Goal: Information Seeking & Learning: Learn about a topic

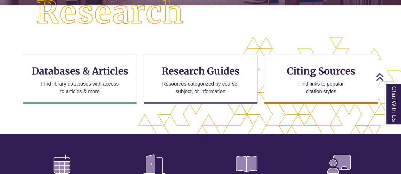
scroll to position [178, 0]
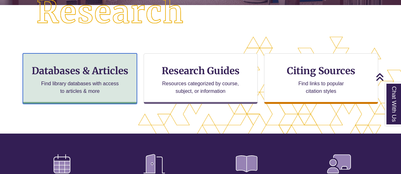
click at [103, 75] on h3 "Databases & Articles" at bounding box center [79, 71] width 103 height 12
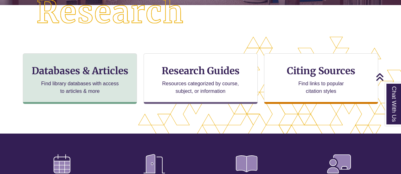
scroll to position [3, 3]
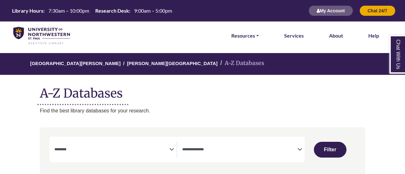
select select "Database Subject Filter"
select select "Database Types Filter"
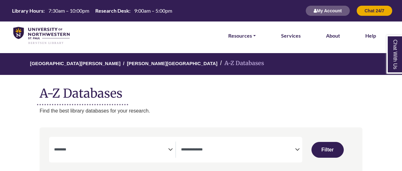
select select "Database Subject Filter"
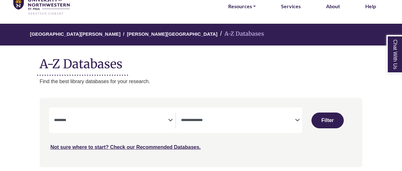
scroll to position [30, 0]
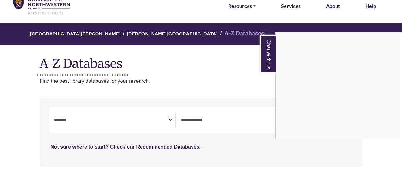
click at [216, 124] on div "Chat With Us" at bounding box center [201, 85] width 402 height 171
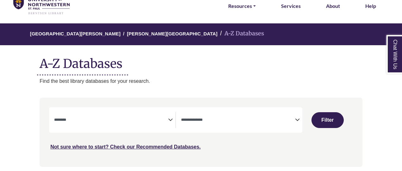
click at [295, 119] on icon "Search filters" at bounding box center [297, 118] width 5 height 9
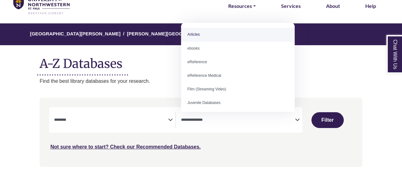
select select "*****"
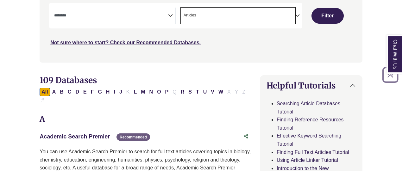
scroll to position [135, 0]
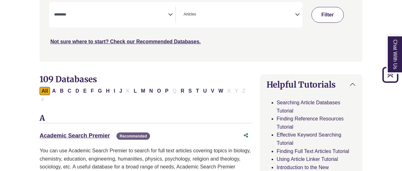
click at [318, 14] on button "Filter" at bounding box center [328, 15] width 32 height 16
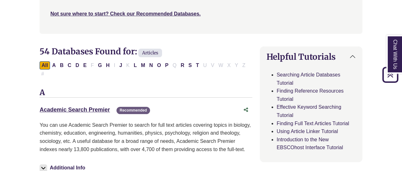
scroll to position [163, 0]
click at [91, 109] on link "Academic Search Premier This link opens in a new window" at bounding box center [75, 109] width 70 height 6
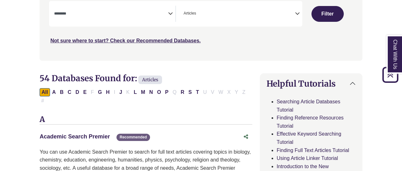
select select "Database Subject Filter"
select select "Database Types Filter"
